Goal: Task Accomplishment & Management: Manage account settings

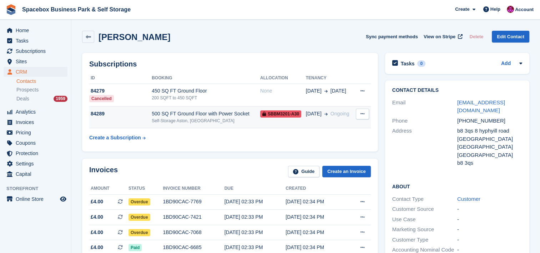
click at [208, 117] on div "500 SQ FT Ground Floor with Power Socket" at bounding box center [206, 114] width 109 height 8
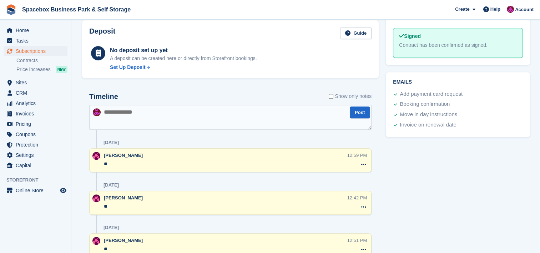
scroll to position [388, 0]
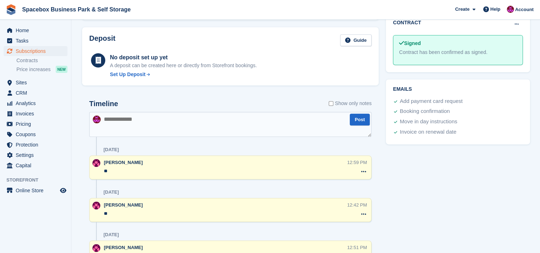
drag, startPoint x: 0, startPoint y: 0, endPoint x: 208, endPoint y: 117, distance: 238.8
click at [208, 117] on textarea at bounding box center [230, 124] width 283 height 25
type textarea "**********"
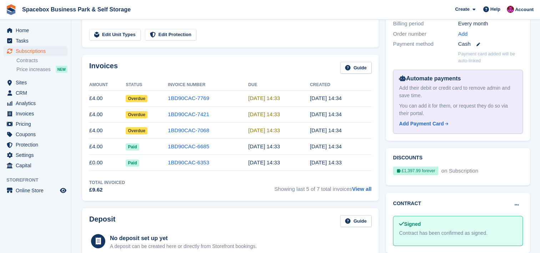
scroll to position [0, 0]
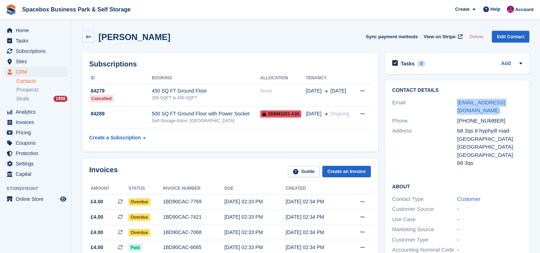
drag, startPoint x: 473, startPoint y: 111, endPoint x: 457, endPoint y: 103, distance: 17.6
click at [457, 103] on div "Email sultanrahmani2002@gmail.com" at bounding box center [458, 107] width 130 height 18
copy div "sultanrahmani2002@gmail.com"
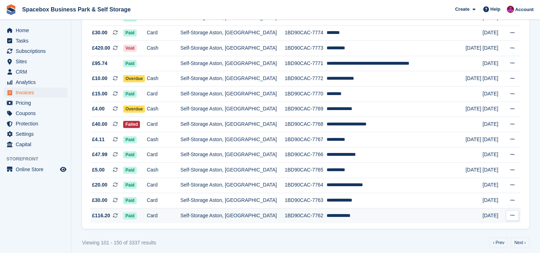
scroll to position [666, 0]
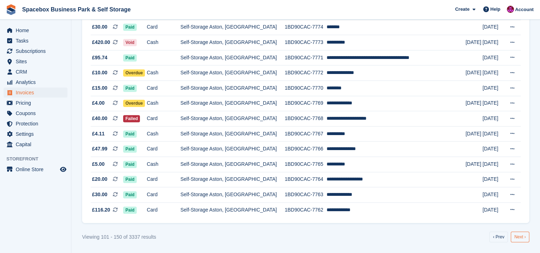
click at [520, 233] on link "Next ›" at bounding box center [520, 236] width 19 height 11
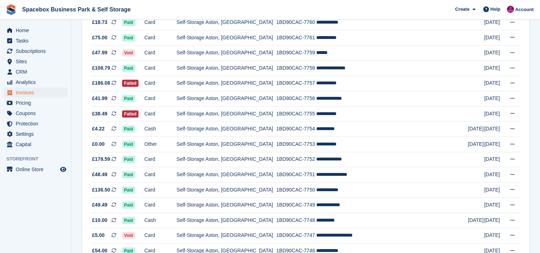
scroll to position [124, 0]
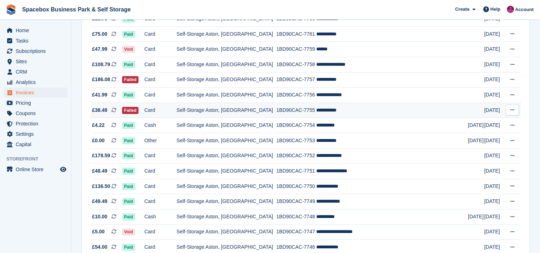
click at [434, 112] on td "**********" at bounding box center [392, 110] width 152 height 15
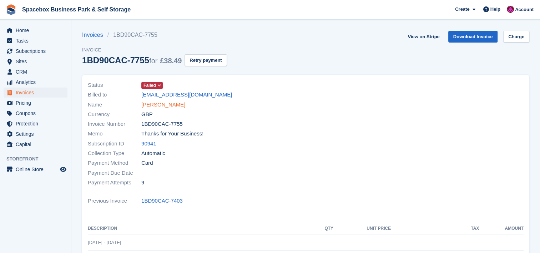
click at [159, 101] on link "[PERSON_NAME]" at bounding box center [163, 105] width 44 height 8
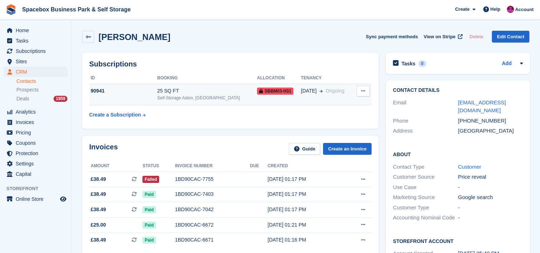
click at [153, 96] on td "90941" at bounding box center [123, 95] width 68 height 22
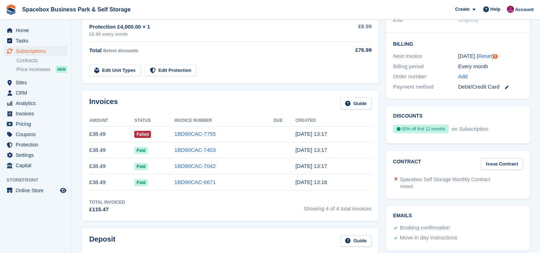
scroll to position [162, 0]
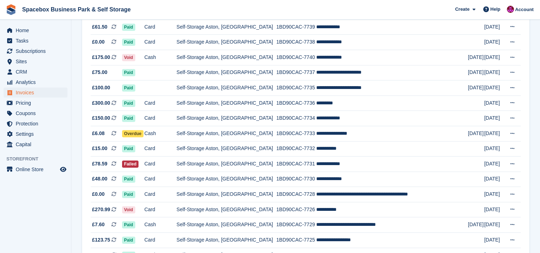
scroll to position [438, 0]
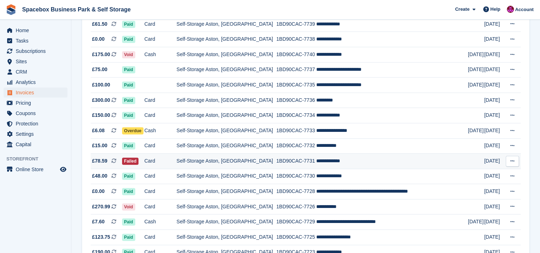
click at [298, 160] on td "1BD90CAC-7731" at bounding box center [296, 161] width 40 height 15
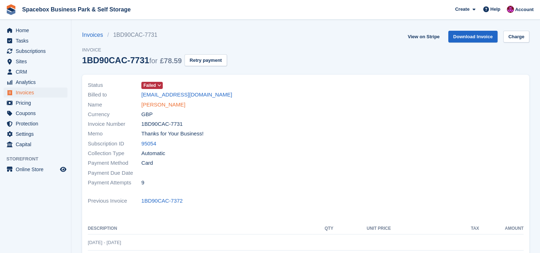
click at [163, 103] on link "[PERSON_NAME]" at bounding box center [163, 105] width 44 height 8
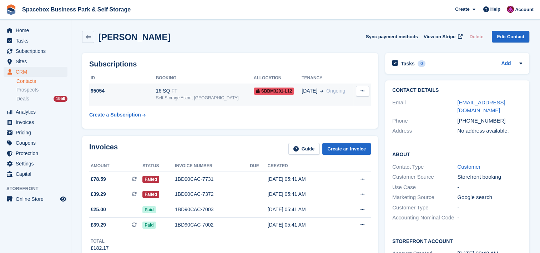
click at [167, 95] on div "Self-Storage Aston, [GEOGRAPHIC_DATA]" at bounding box center [205, 98] width 98 height 6
click at [156, 96] on td "95054" at bounding box center [122, 95] width 67 height 22
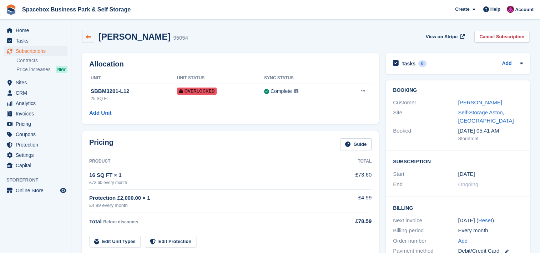
click at [91, 34] on link at bounding box center [88, 37] width 12 height 12
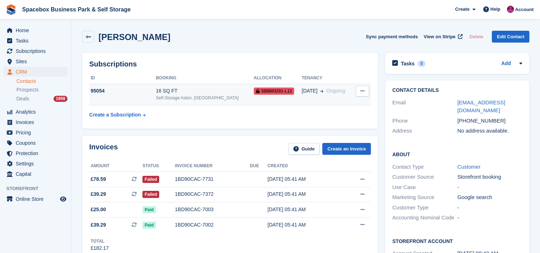
click at [190, 99] on div "Self-Storage Aston, [GEOGRAPHIC_DATA]" at bounding box center [205, 98] width 98 height 6
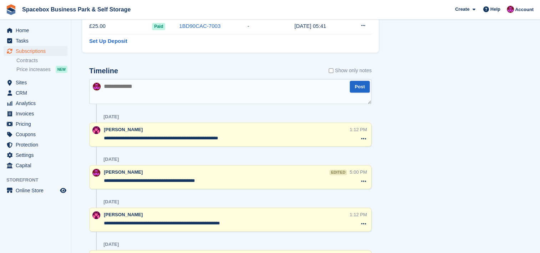
scroll to position [409, 0]
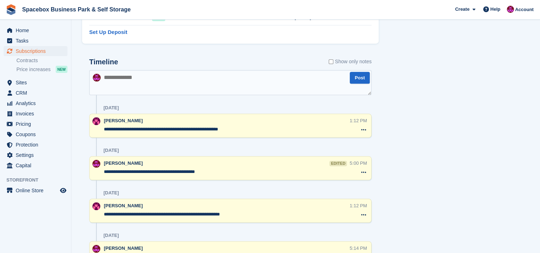
drag, startPoint x: 241, startPoint y: 127, endPoint x: 102, endPoint y: 127, distance: 139.7
click at [102, 127] on div "**********" at bounding box center [230, 126] width 283 height 24
click at [171, 78] on textarea at bounding box center [230, 82] width 283 height 25
paste textarea "**********"
type textarea "**********"
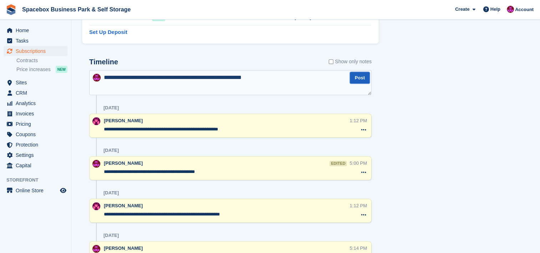
click at [361, 82] on button "Post" at bounding box center [360, 78] width 20 height 12
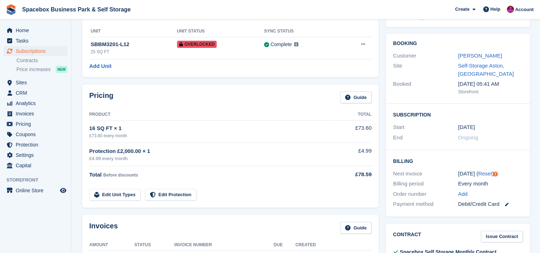
scroll to position [0, 0]
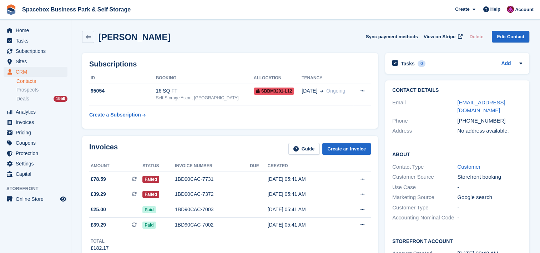
click at [520, 103] on div "[EMAIL_ADDRESS][DOMAIN_NAME]" at bounding box center [490, 107] width 65 height 16
drag, startPoint x: 520, startPoint y: 103, endPoint x: 454, endPoint y: 98, distance: 65.9
click at [454, 98] on div "Email mutisoserena@gmail.com" at bounding box center [458, 107] width 130 height 18
copy div "mutisoserena@gmail.com"
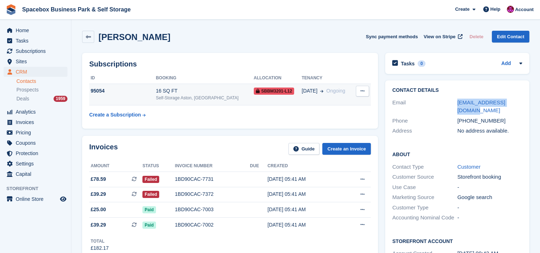
click at [148, 99] on td "95054" at bounding box center [122, 95] width 67 height 22
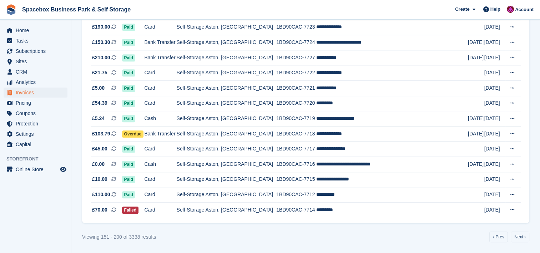
scroll to position [666, 0]
click at [319, 137] on td "**********" at bounding box center [392, 133] width 152 height 15
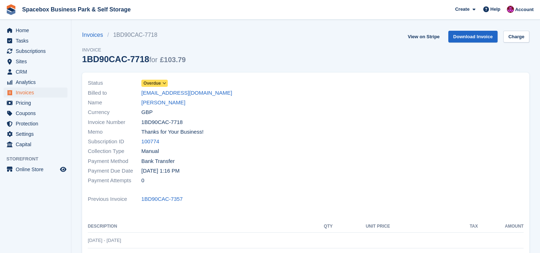
click at [172, 97] on div "Billed to bmbspecialistbreaker@gmail.com" at bounding box center [195, 93] width 214 height 10
click at [181, 103] on link "[PERSON_NAME]" at bounding box center [163, 103] width 44 height 8
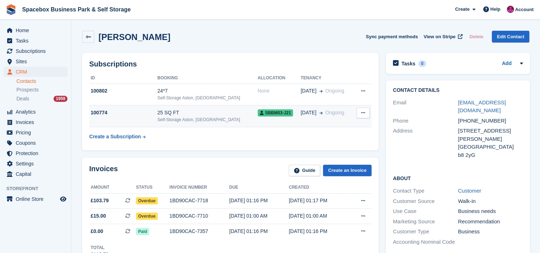
click at [185, 120] on div "Self-Storage Aston, [GEOGRAPHIC_DATA]" at bounding box center [208, 119] width 100 height 6
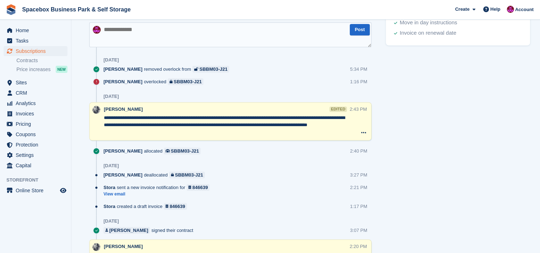
scroll to position [429, 0]
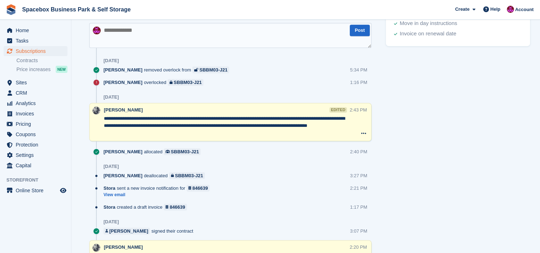
click at [185, 120] on textarea "**********" at bounding box center [227, 125] width 246 height 21
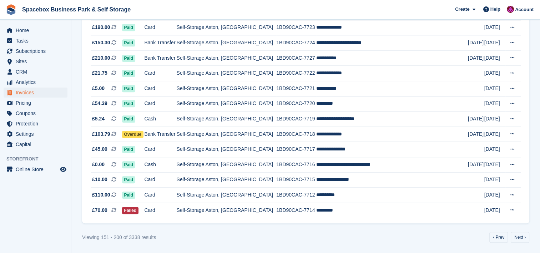
scroll to position [666, 0]
click at [405, 210] on td "*********" at bounding box center [392, 209] width 152 height 15
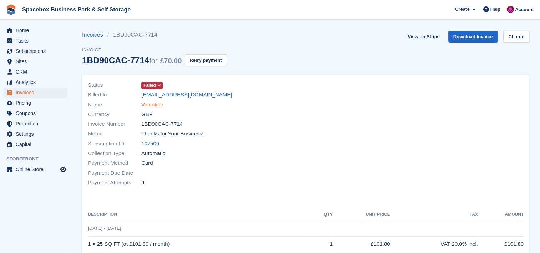
click at [154, 103] on link "Valentine" at bounding box center [152, 105] width 22 height 8
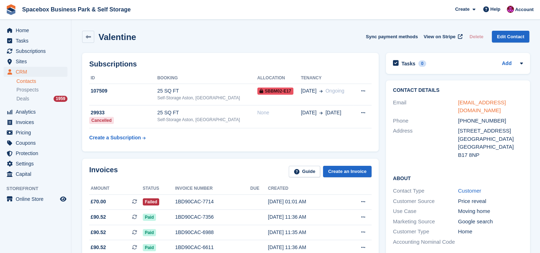
click at [460, 100] on link "[EMAIL_ADDRESS][DOMAIN_NAME]" at bounding box center [482, 106] width 48 height 14
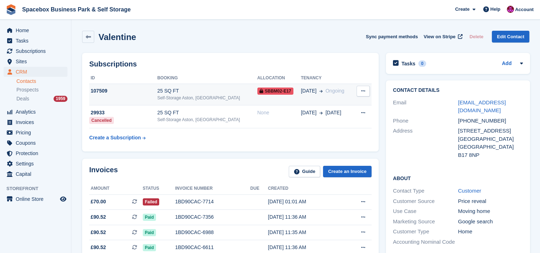
click at [173, 88] on div "25 SQ FT" at bounding box center [208, 91] width 100 height 8
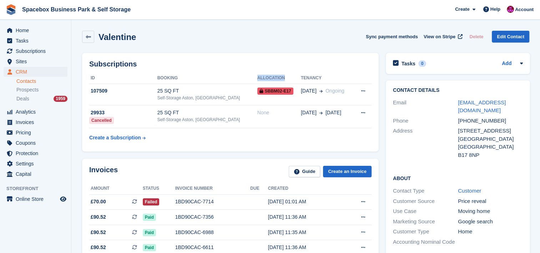
drag, startPoint x: 271, startPoint y: 77, endPoint x: 220, endPoint y: 79, distance: 51.8
click at [220, 79] on tr "ID Booking Allocation Tenancy" at bounding box center [230, 78] width 283 height 11
click at [234, 77] on th "Booking" at bounding box center [208, 78] width 100 height 11
click at [397, 155] on div "Contact Details Email valentine622@yahoo.co.uk Phone +447495737426 Address 93, …" at bounding box center [458, 123] width 144 height 87
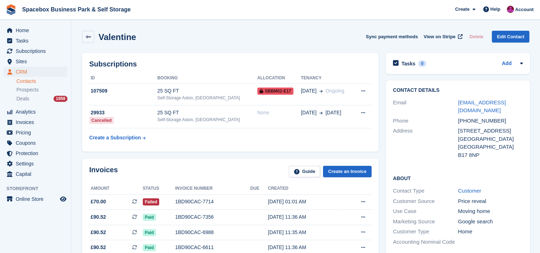
click at [397, 155] on div "Contact Details Email valentine622@yahoo.co.uk Phone +447495737426 Address 93, …" at bounding box center [458, 123] width 144 height 87
click at [393, 151] on div "Address" at bounding box center [425, 143] width 65 height 32
drag, startPoint x: 521, startPoint y: 103, endPoint x: 453, endPoint y: 97, distance: 68.1
click at [453, 98] on div "Email valentine622@yahoo.co.uk" at bounding box center [458, 107] width 130 height 18
copy div "valentine622@yahoo.co.uk"
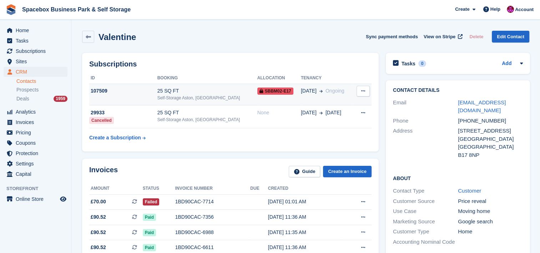
click at [180, 93] on div "25 SQ FT" at bounding box center [208, 91] width 100 height 8
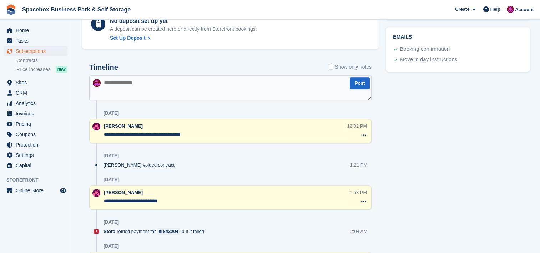
scroll to position [362, 0]
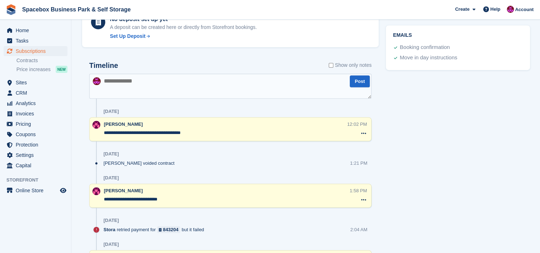
click at [189, 139] on div "**********" at bounding box center [230, 129] width 283 height 24
drag, startPoint x: 190, startPoint y: 134, endPoint x: 101, endPoint y: 133, distance: 89.3
click at [101, 133] on div "**********" at bounding box center [230, 129] width 283 height 24
click at [138, 97] on textarea at bounding box center [230, 86] width 283 height 25
paste textarea "**********"
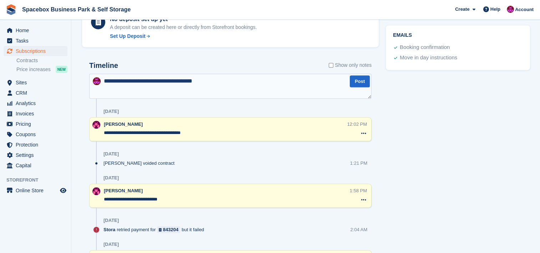
click at [313, 106] on div "[DATE]" at bounding box center [238, 111] width 268 height 11
click at [268, 96] on textarea "**********" at bounding box center [230, 86] width 283 height 25
type textarea "**********"
click at [364, 77] on button "Post" at bounding box center [360, 81] width 20 height 12
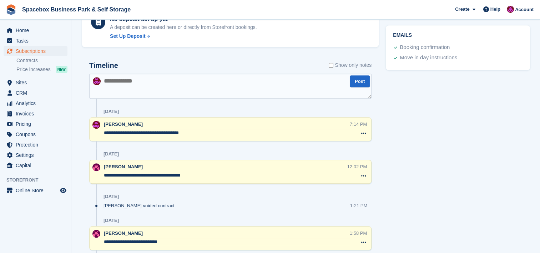
scroll to position [0, 0]
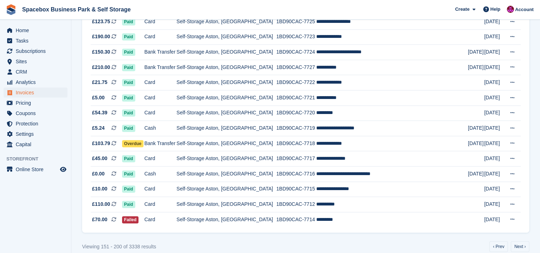
scroll to position [666, 0]
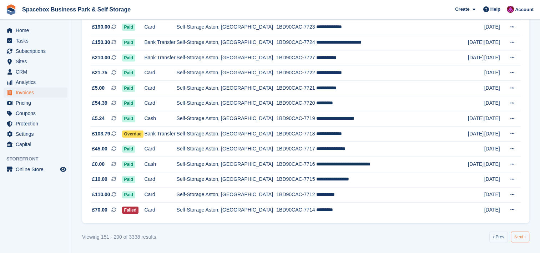
click at [528, 239] on link "Next ›" at bounding box center [520, 236] width 19 height 11
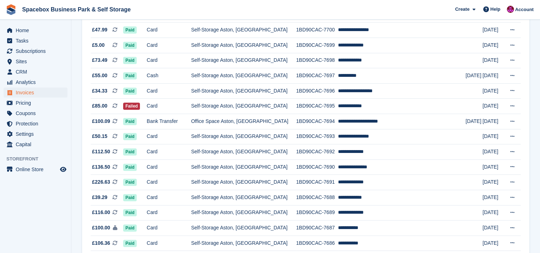
scroll to position [305, 0]
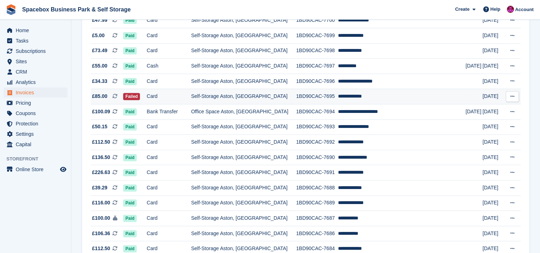
click at [362, 97] on td "**********" at bounding box center [402, 96] width 128 height 15
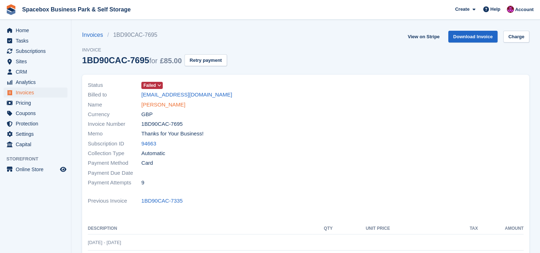
click at [148, 106] on link "[PERSON_NAME]" at bounding box center [163, 105] width 44 height 8
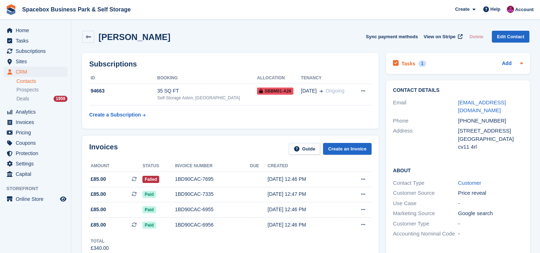
click at [522, 63] on icon at bounding box center [521, 64] width 3 height 2
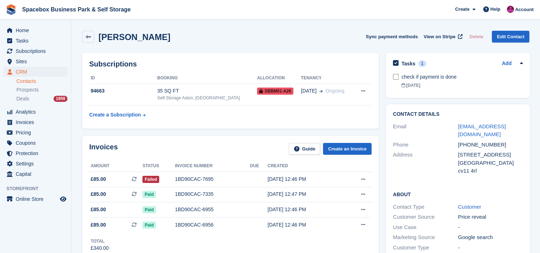
click at [522, 63] on icon at bounding box center [522, 63] width 6 height 6
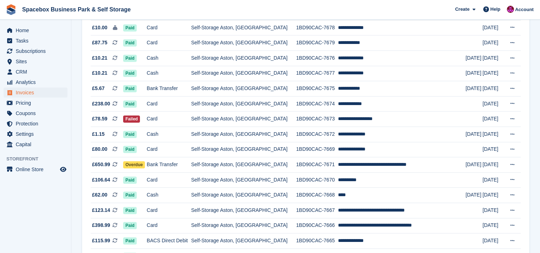
scroll to position [619, 0]
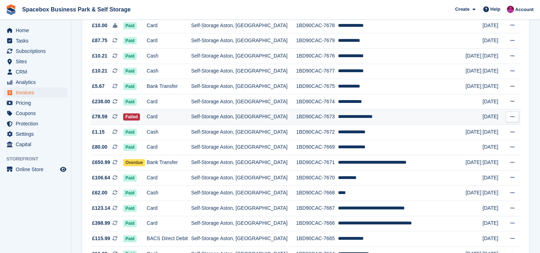
click at [281, 115] on td "Self-Storage Aston, [GEOGRAPHIC_DATA]" at bounding box center [243, 116] width 105 height 15
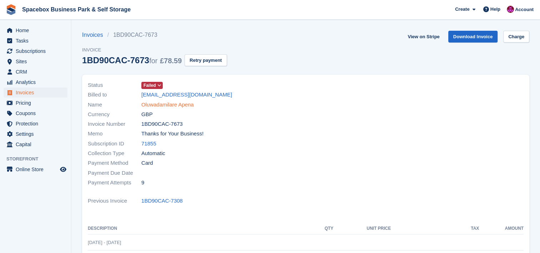
click at [176, 108] on link "Oluwadamilare Apena" at bounding box center [167, 105] width 53 height 8
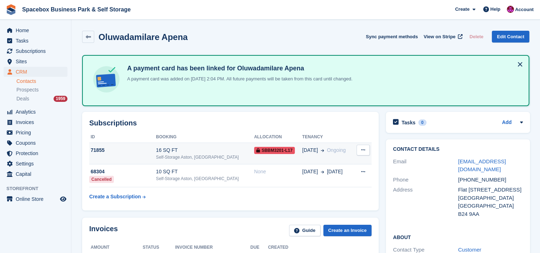
click at [215, 149] on div "16 SQ FT" at bounding box center [205, 150] width 98 height 8
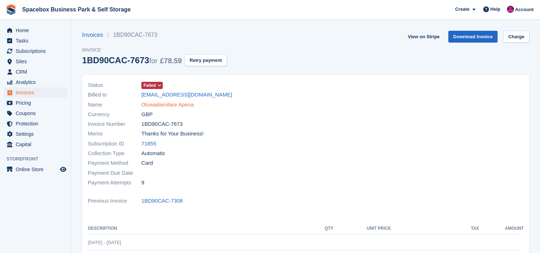
drag, startPoint x: 186, startPoint y: 107, endPoint x: 178, endPoint y: 104, distance: 8.5
click at [178, 104] on link "Oluwadamilare Apena" at bounding box center [167, 105] width 53 height 8
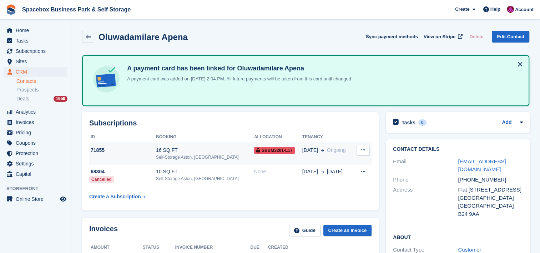
click at [201, 146] on div "16 SQ FT" at bounding box center [205, 150] width 98 height 8
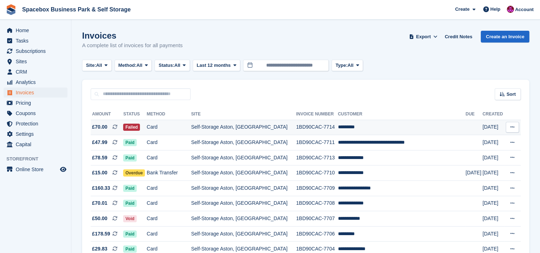
drag, startPoint x: 0, startPoint y: 0, endPoint x: 220, endPoint y: 130, distance: 255.3
click at [220, 130] on td "Self-Storage Aston, [GEOGRAPHIC_DATA]" at bounding box center [243, 127] width 105 height 15
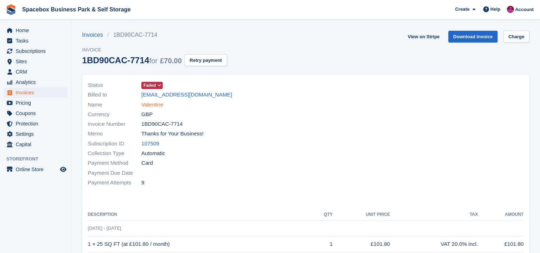
click at [160, 106] on link "Valentine" at bounding box center [152, 105] width 22 height 8
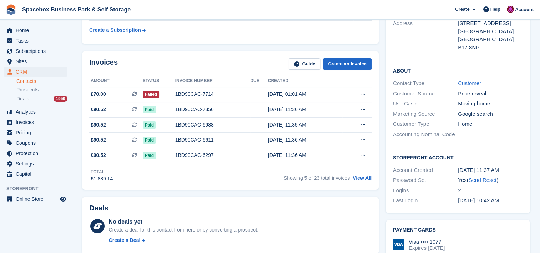
scroll to position [114, 0]
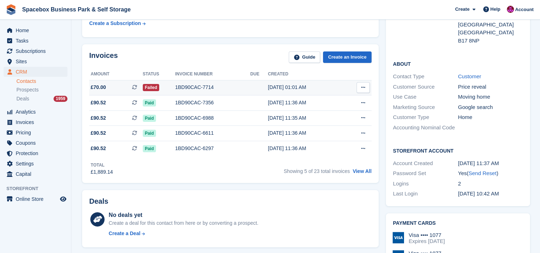
click at [359, 90] on button at bounding box center [363, 87] width 13 height 11
click at [349, 101] on p "Download PDF" at bounding box center [336, 101] width 62 height 9
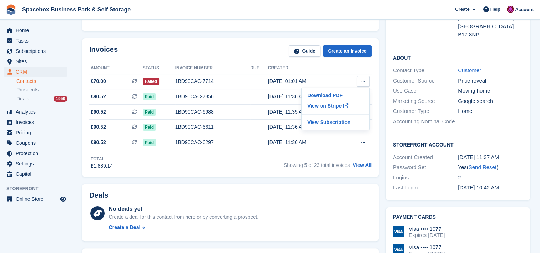
scroll to position [0, 0]
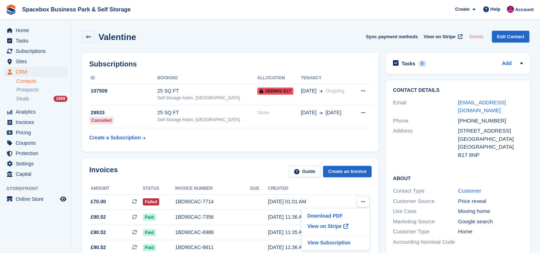
drag, startPoint x: 278, startPoint y: 155, endPoint x: 233, endPoint y: 56, distance: 108.5
click at [233, 56] on div "Subscriptions ID Booking Allocation Tenancy 107509 25 SQ FT Self-Storage Aston,…" at bounding box center [230, 102] width 297 height 99
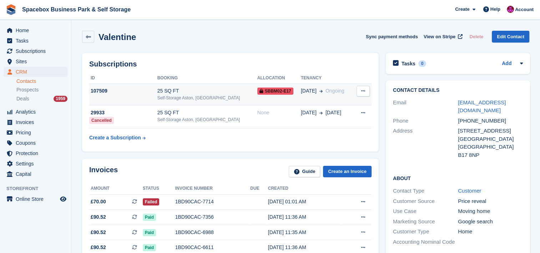
click at [130, 90] on div "107509" at bounding box center [123, 91] width 68 height 8
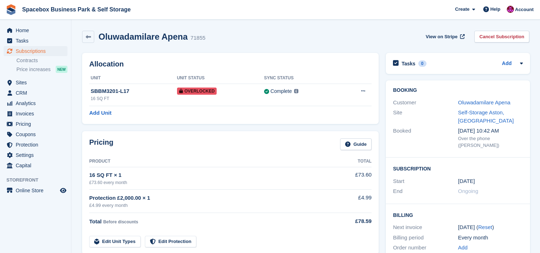
scroll to position [416, 0]
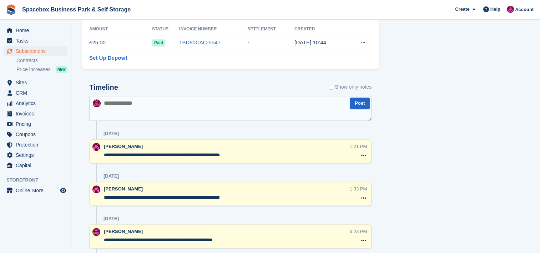
click at [209, 107] on textarea at bounding box center [230, 108] width 283 height 25
type textarea "**********"
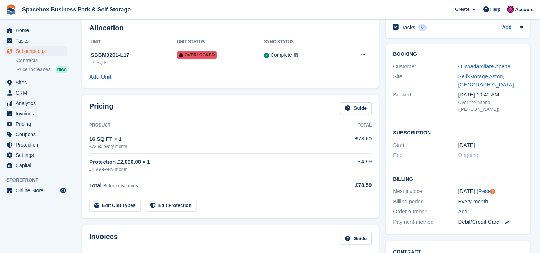
scroll to position [0, 0]
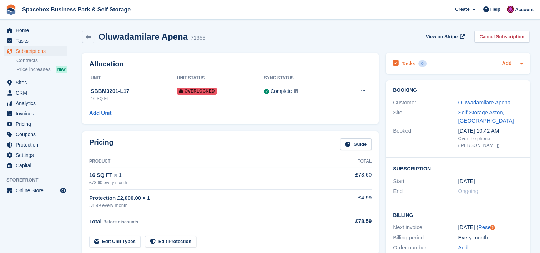
click at [506, 63] on link "Add" at bounding box center [507, 64] width 10 height 8
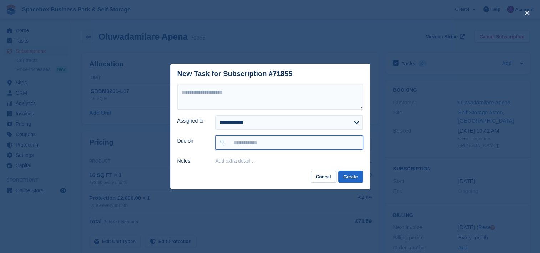
click at [278, 145] on input "text" at bounding box center [289, 142] width 148 height 14
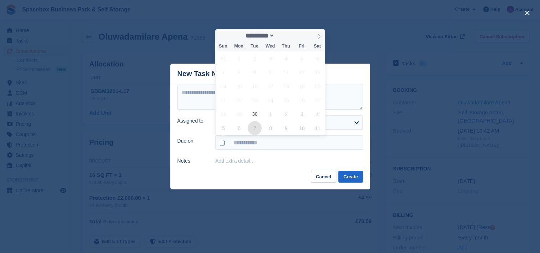
click at [256, 127] on span "7" at bounding box center [255, 128] width 14 height 14
type input "**********"
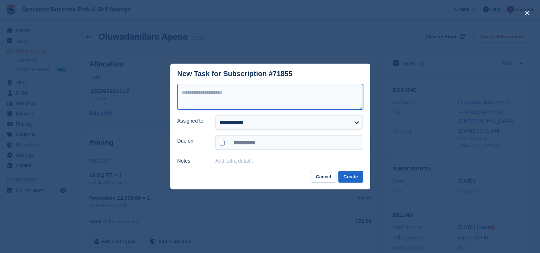
click at [254, 97] on textarea at bounding box center [271, 97] width 186 height 26
type textarea "**********"
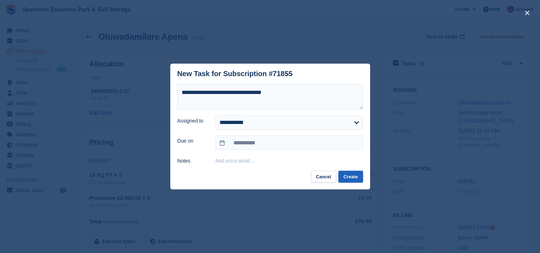
click at [350, 178] on button "Create" at bounding box center [351, 177] width 24 height 12
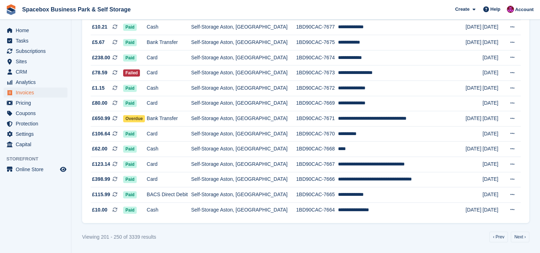
scroll to position [666, 0]
click at [522, 236] on link "Next ›" at bounding box center [520, 236] width 19 height 11
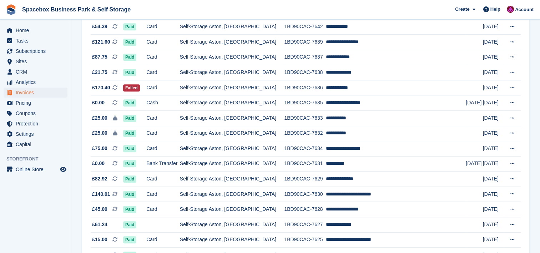
scroll to position [495, 0]
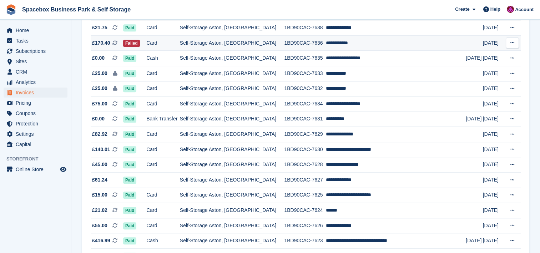
click at [432, 49] on td "**********" at bounding box center [396, 42] width 140 height 15
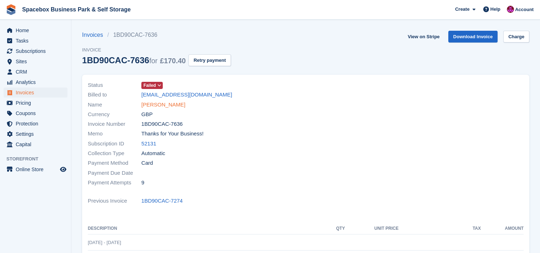
click at [160, 105] on link "[PERSON_NAME]" at bounding box center [163, 105] width 44 height 8
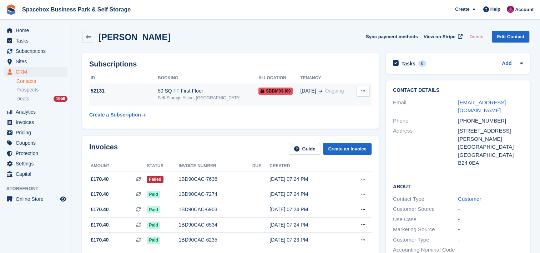
click at [166, 97] on div "Self-Storage Aston, [GEOGRAPHIC_DATA]" at bounding box center [208, 98] width 101 height 6
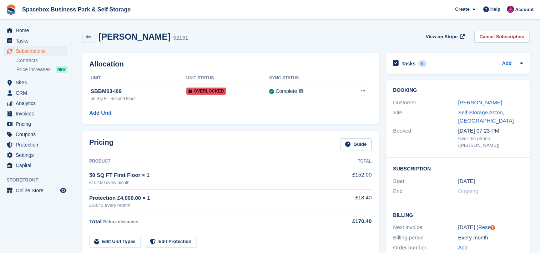
click at [166, 97] on div "50 SQ FT Second Floor" at bounding box center [139, 98] width 96 height 6
